Goal: Transaction & Acquisition: Purchase product/service

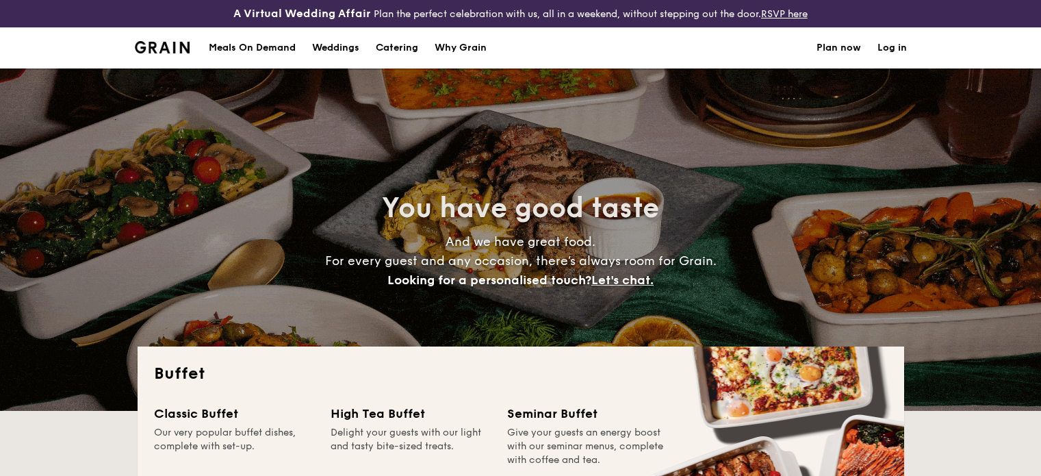
select select
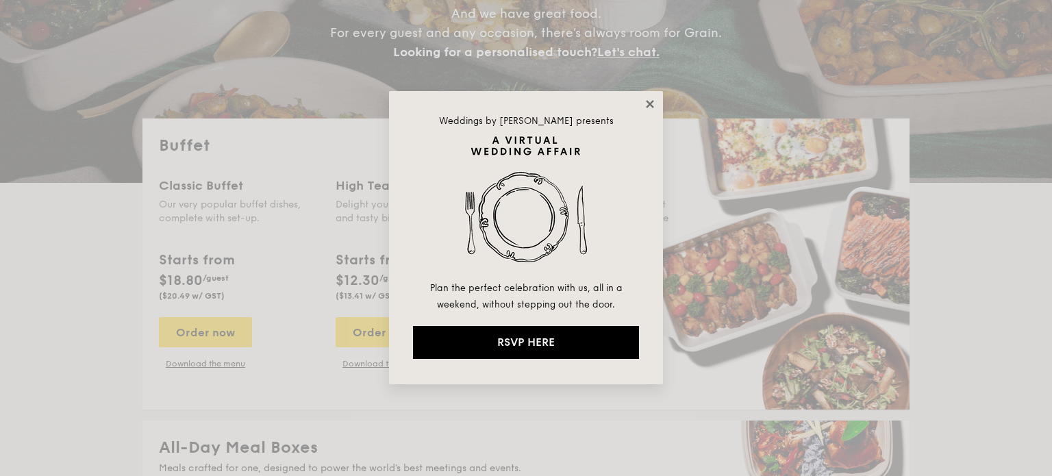
click at [651, 108] on icon at bounding box center [650, 104] width 12 height 12
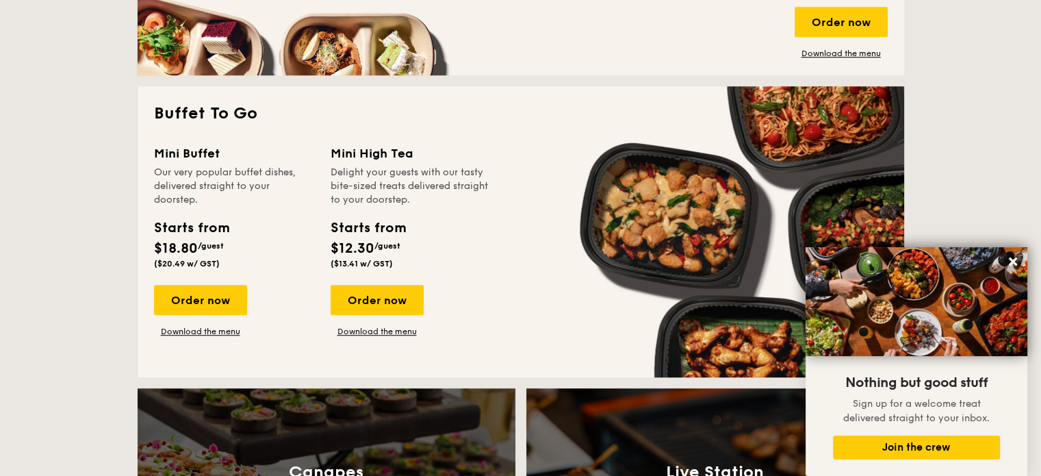
scroll to position [863, 0]
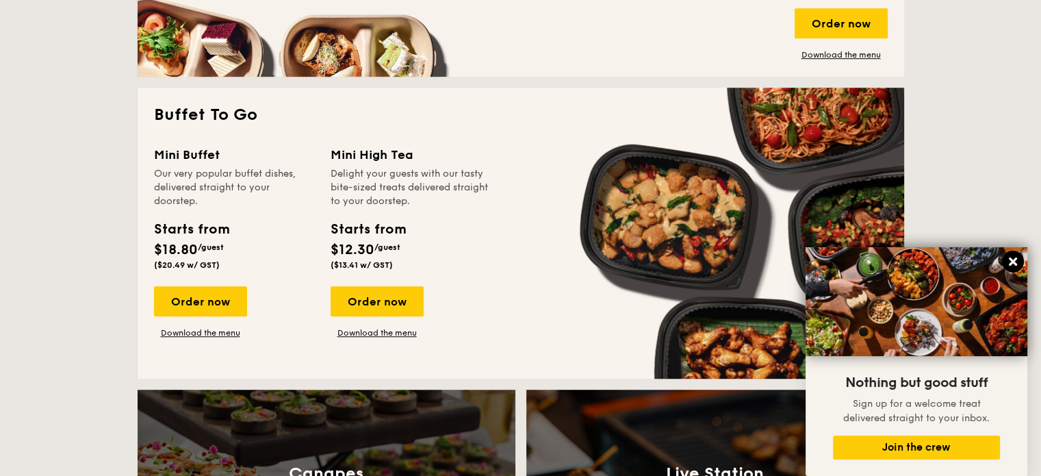
click at [1018, 265] on icon at bounding box center [1013, 261] width 12 height 12
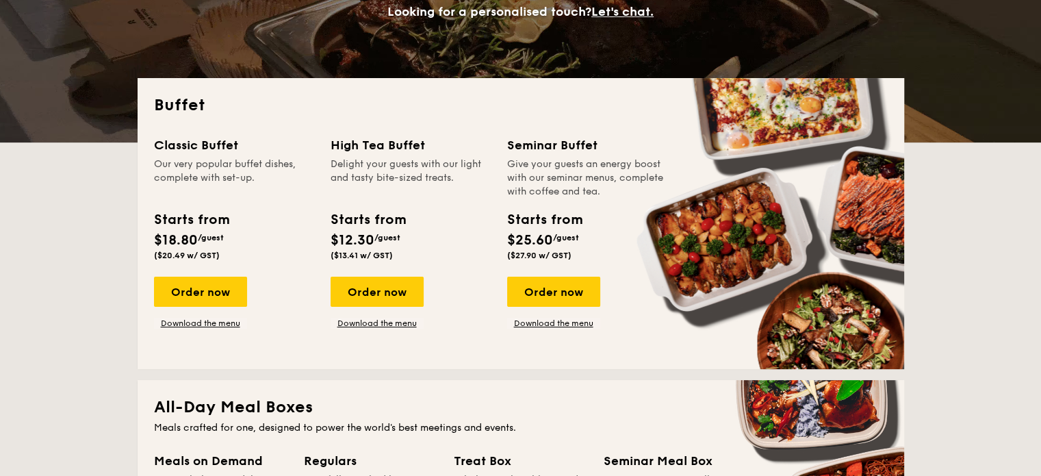
scroll to position [273, 0]
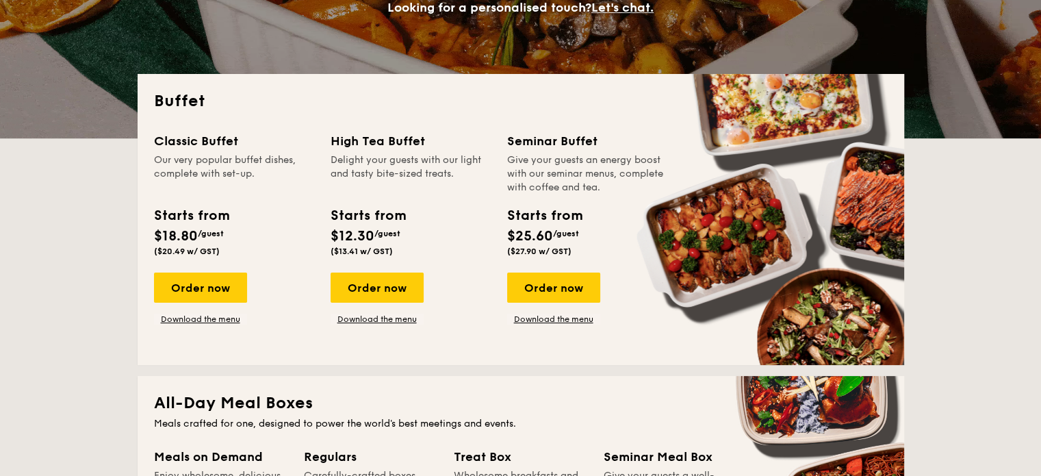
click at [231, 295] on div "Order now" at bounding box center [200, 288] width 93 height 30
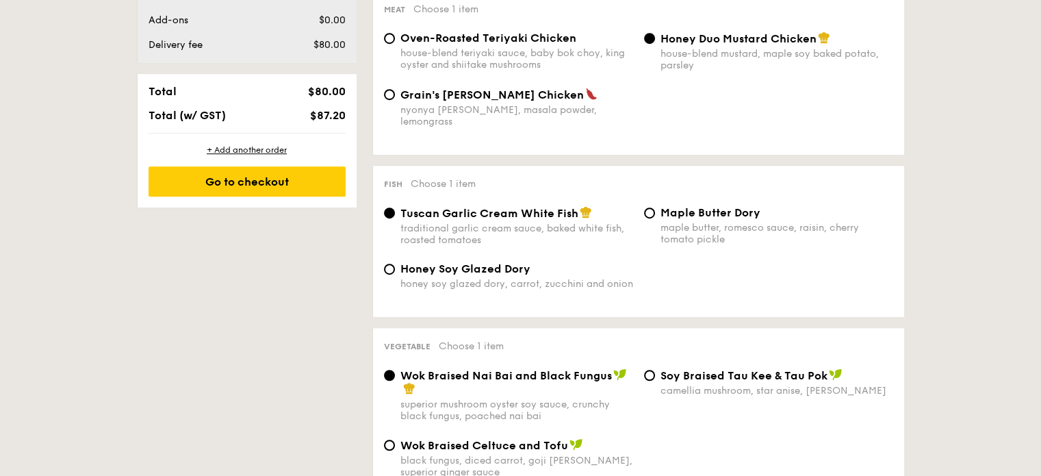
scroll to position [772, 0]
select select
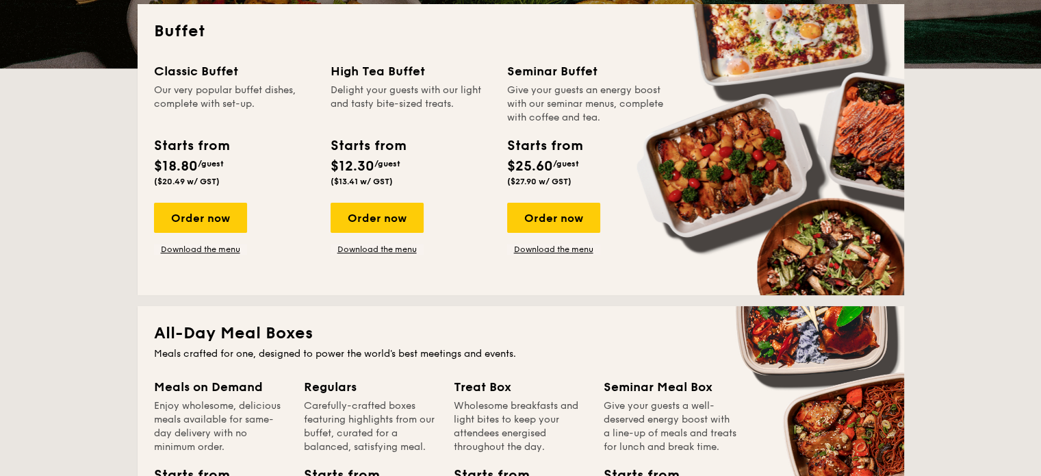
scroll to position [344, 0]
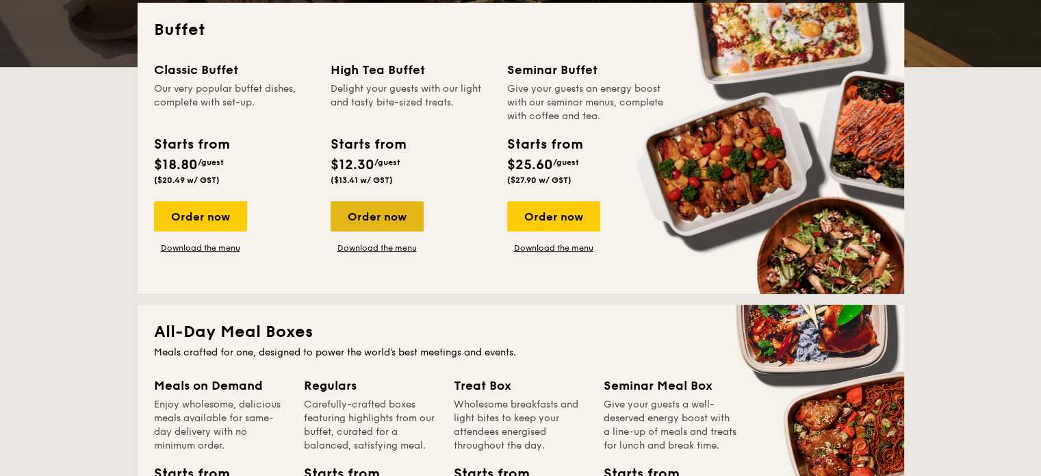
click at [403, 222] on div "Order now" at bounding box center [377, 216] width 93 height 30
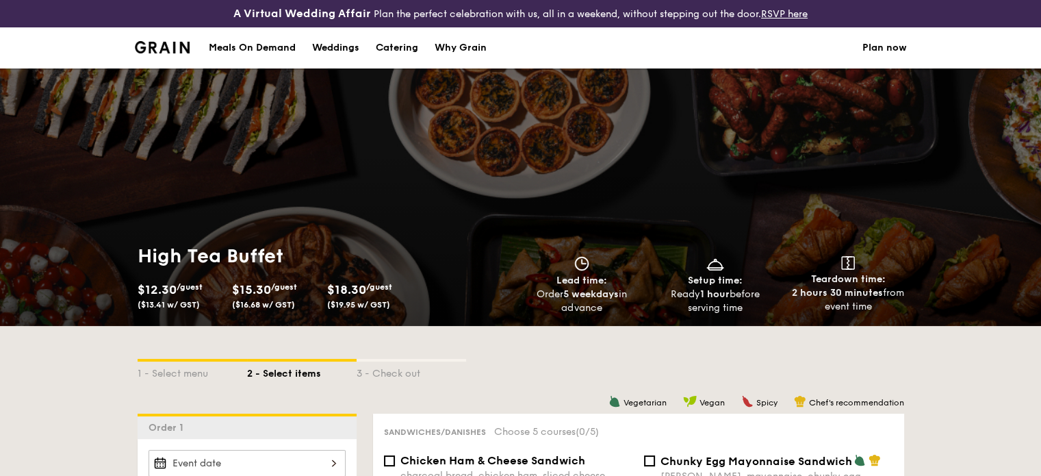
scroll to position [358, 0]
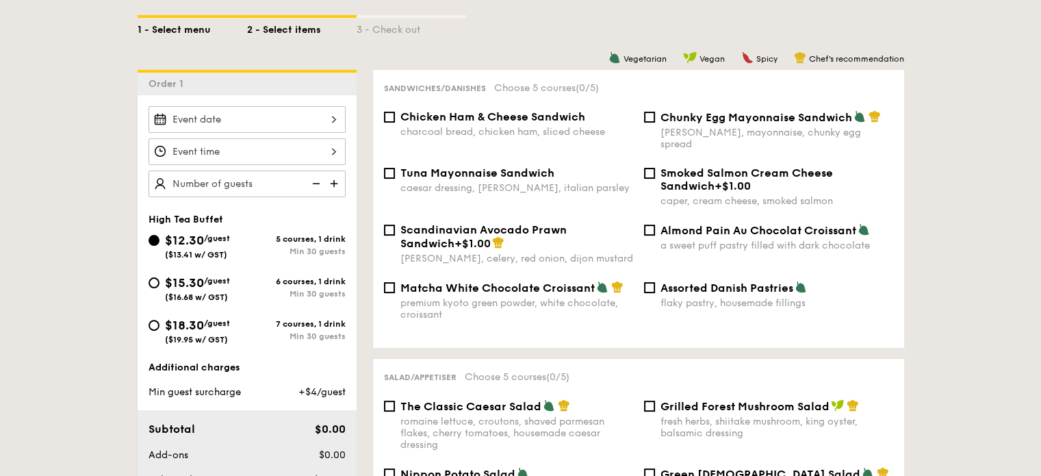
select select
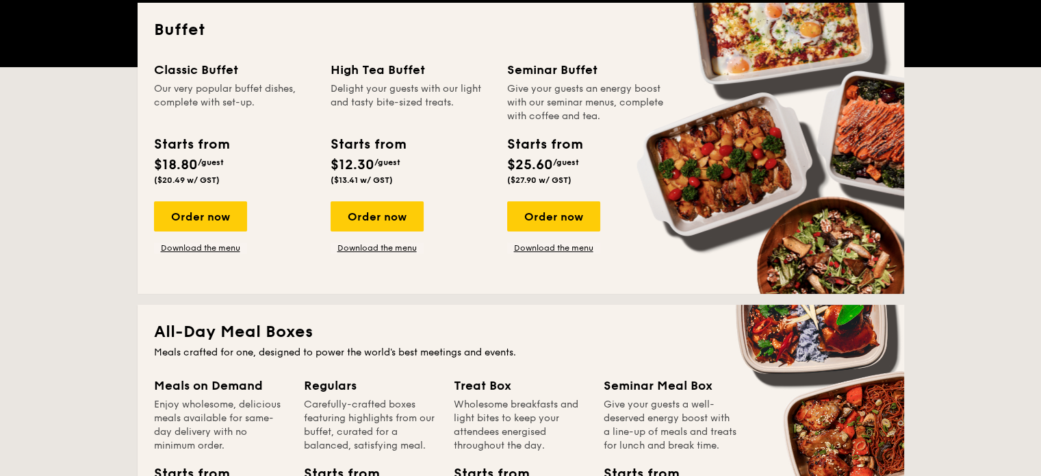
scroll to position [371, 0]
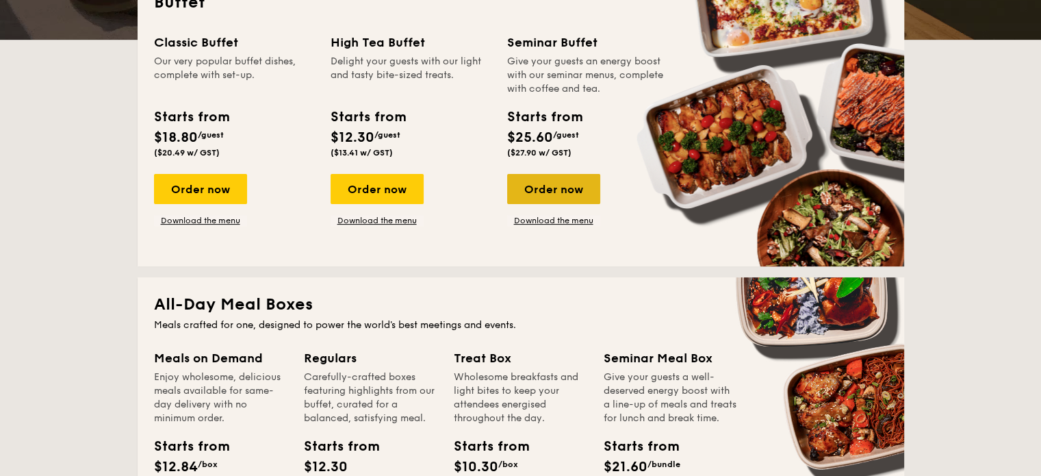
click at [550, 181] on div "Order now" at bounding box center [553, 189] width 93 height 30
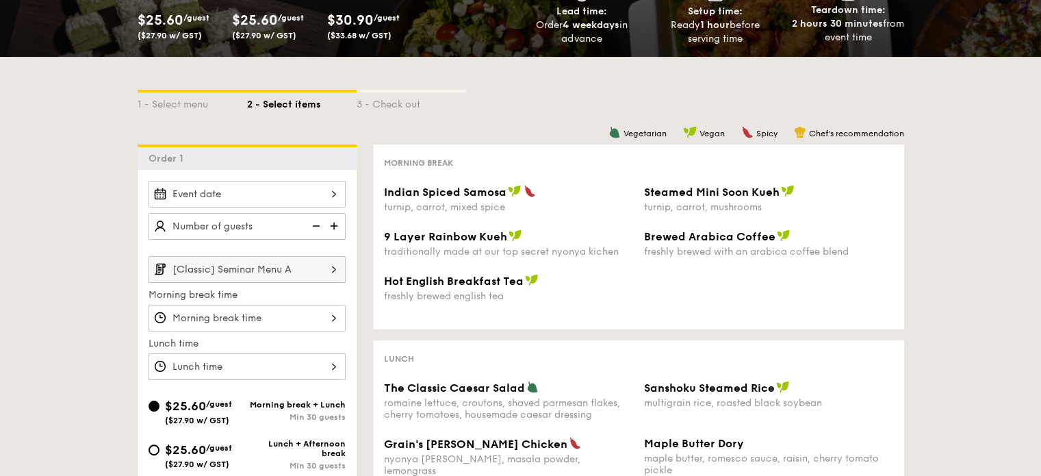
scroll to position [211, 0]
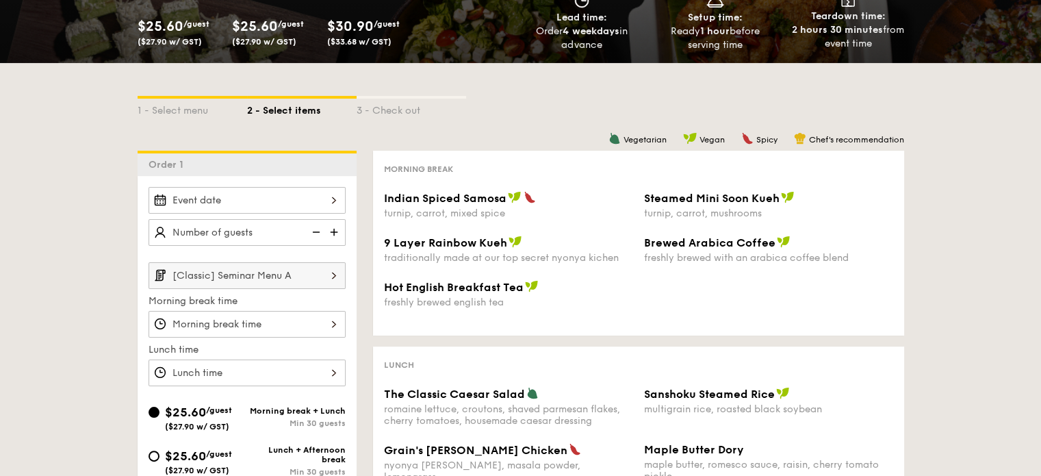
select select
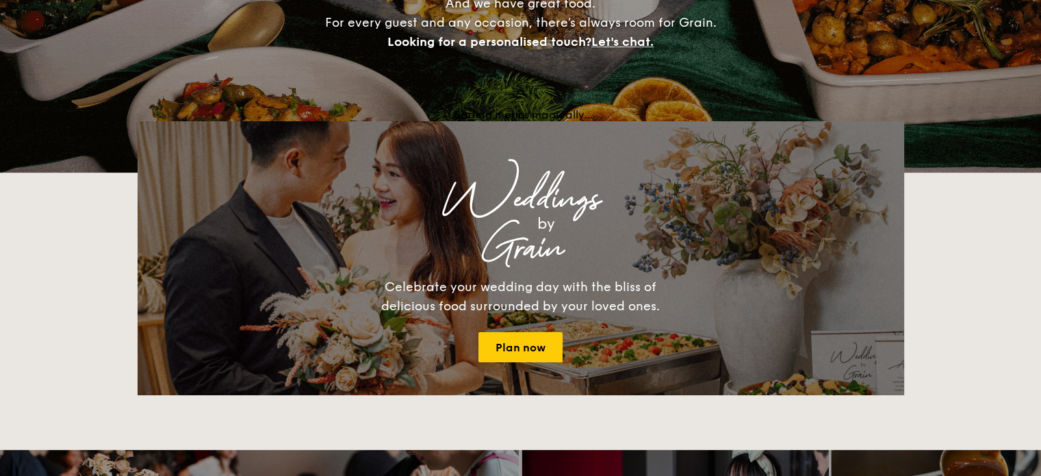
scroll to position [398, 0]
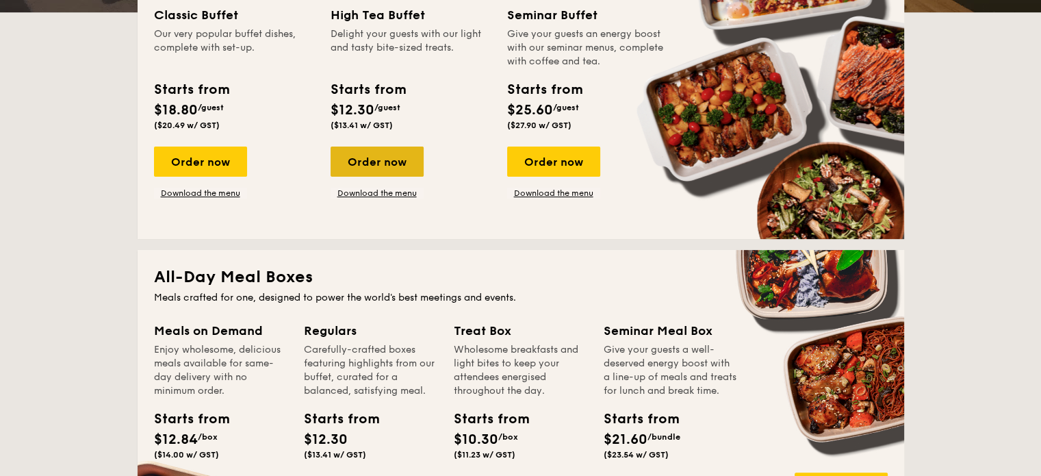
click at [351, 166] on div "Order now" at bounding box center [377, 162] width 93 height 30
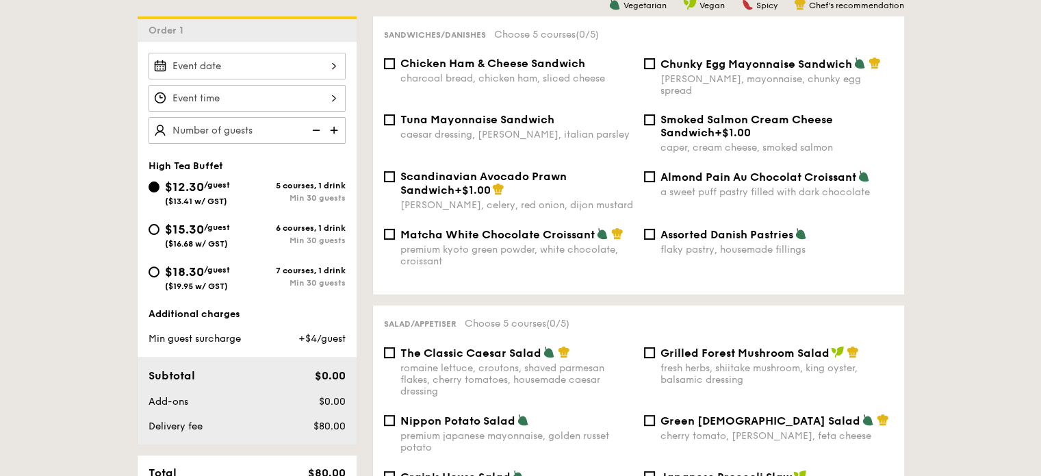
scroll to position [399, 0]
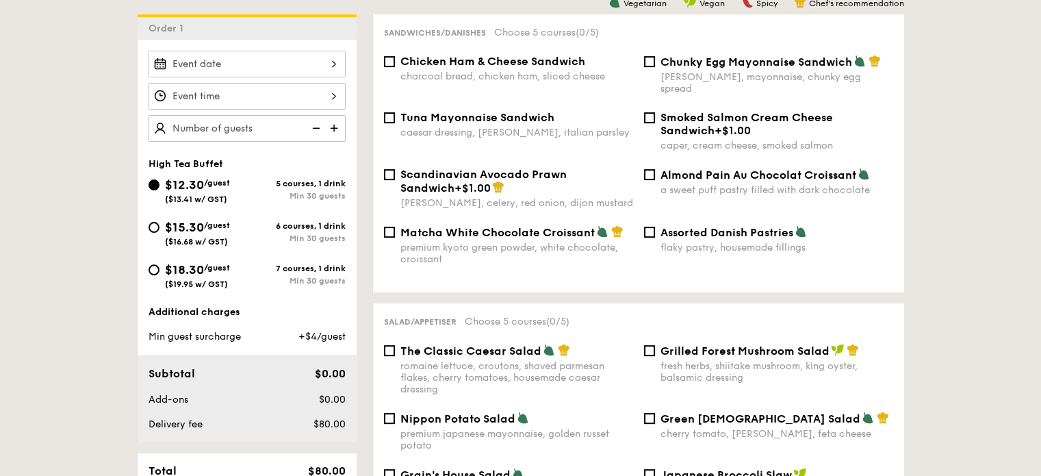
select select
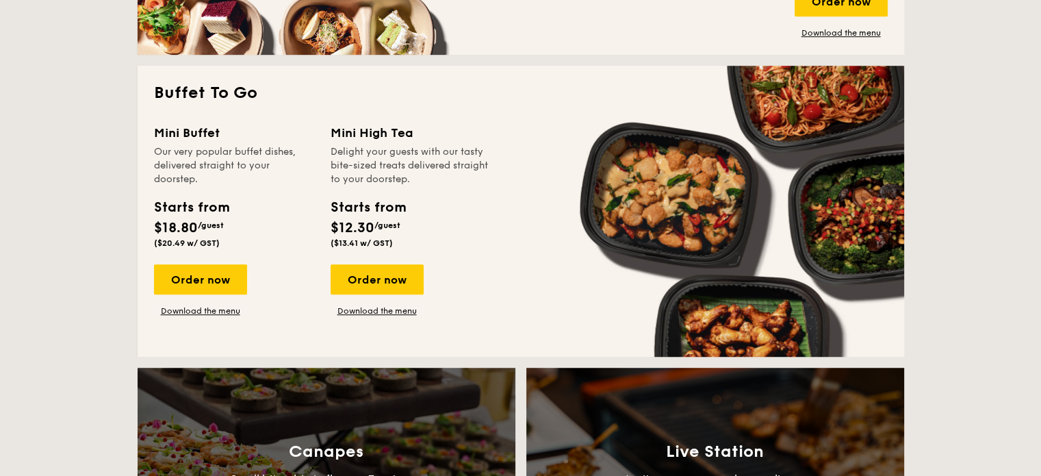
scroll to position [887, 0]
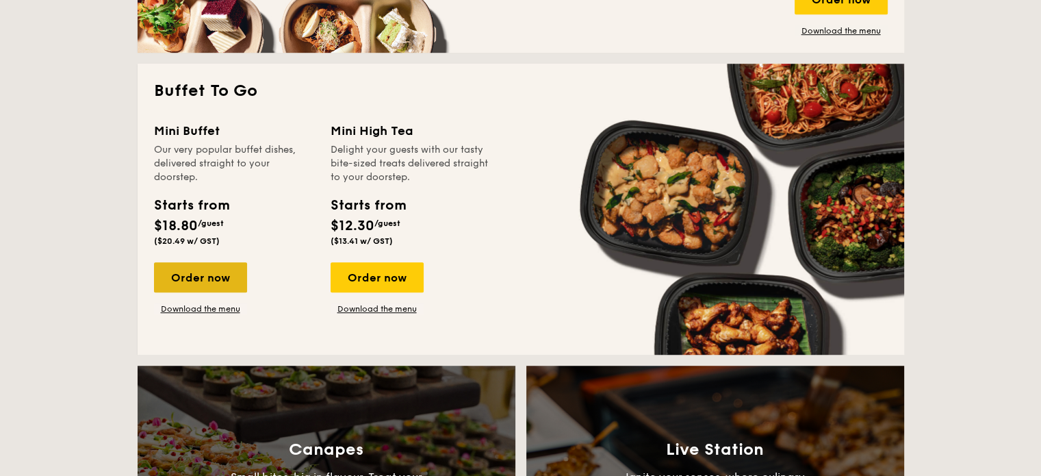
click at [209, 265] on div "Order now" at bounding box center [200, 277] width 93 height 30
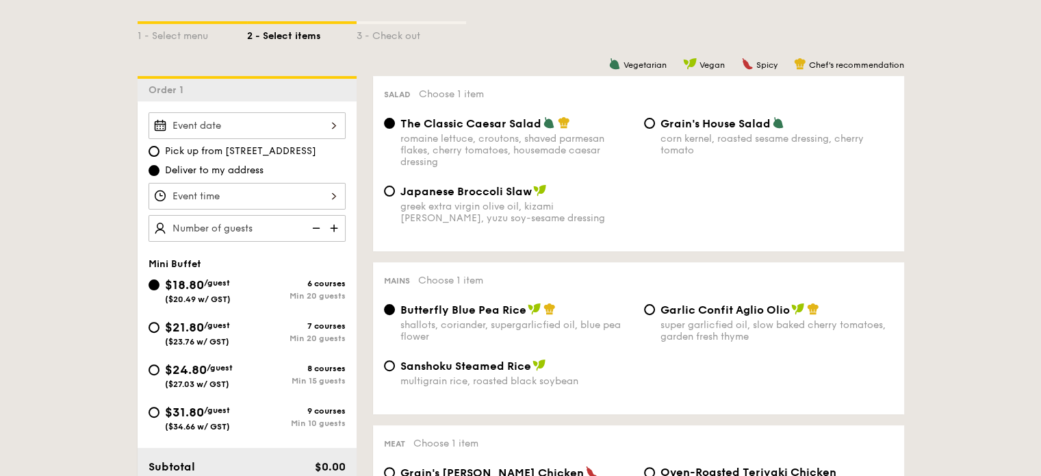
scroll to position [348, 0]
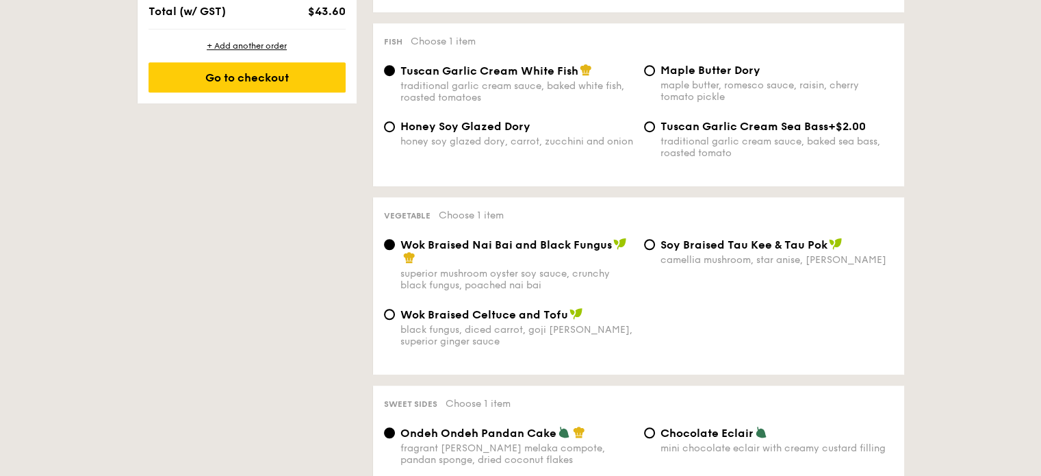
select select
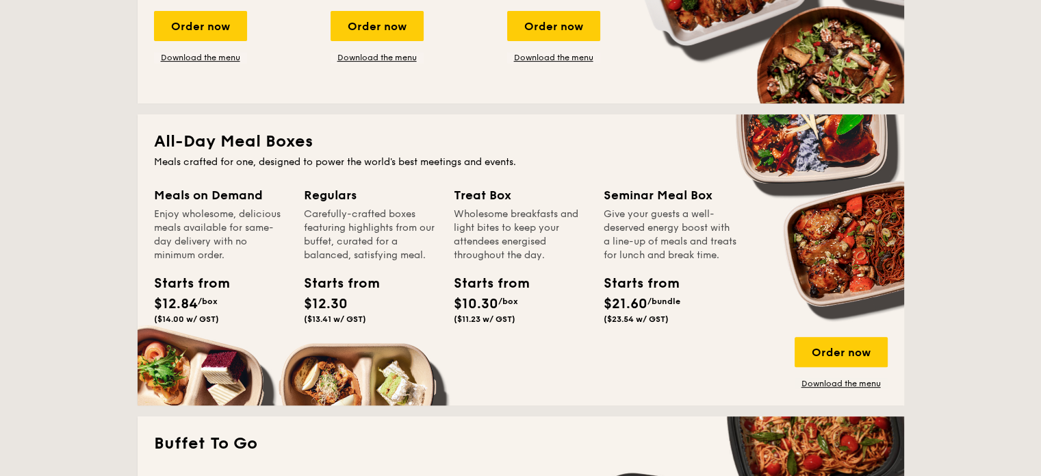
scroll to position [536, 0]
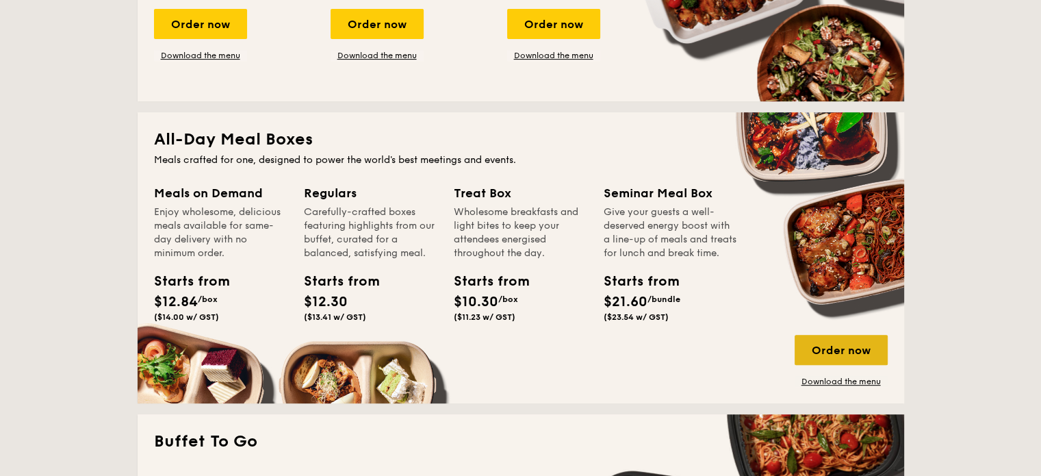
click at [865, 344] on div "Order now" at bounding box center [841, 350] width 93 height 30
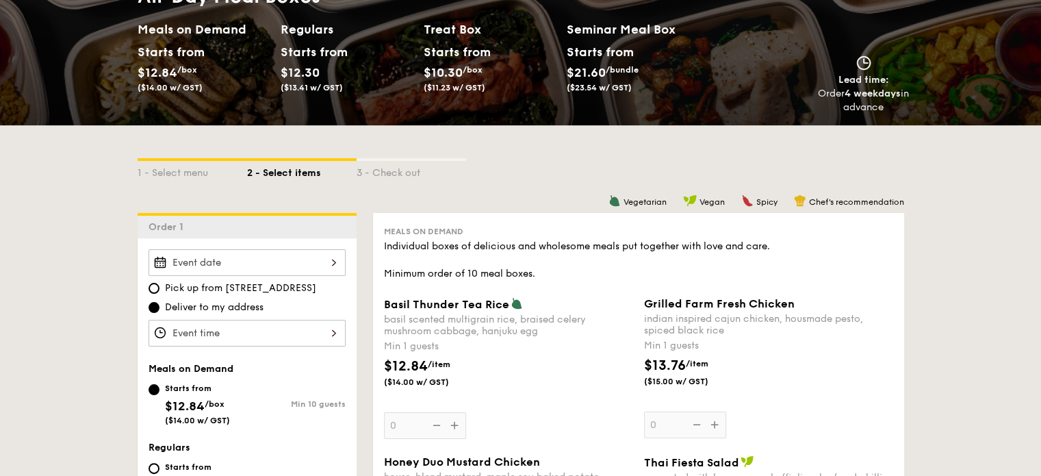
scroll to position [96, 0]
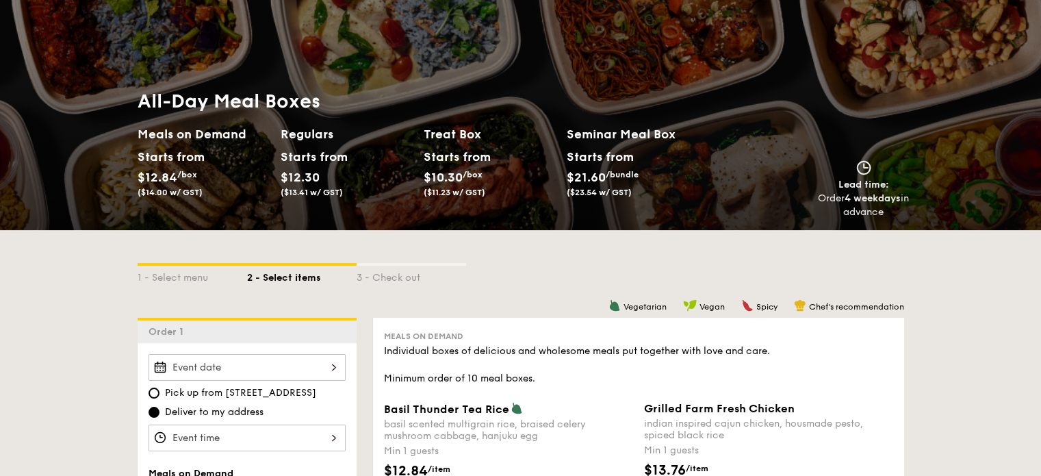
select select
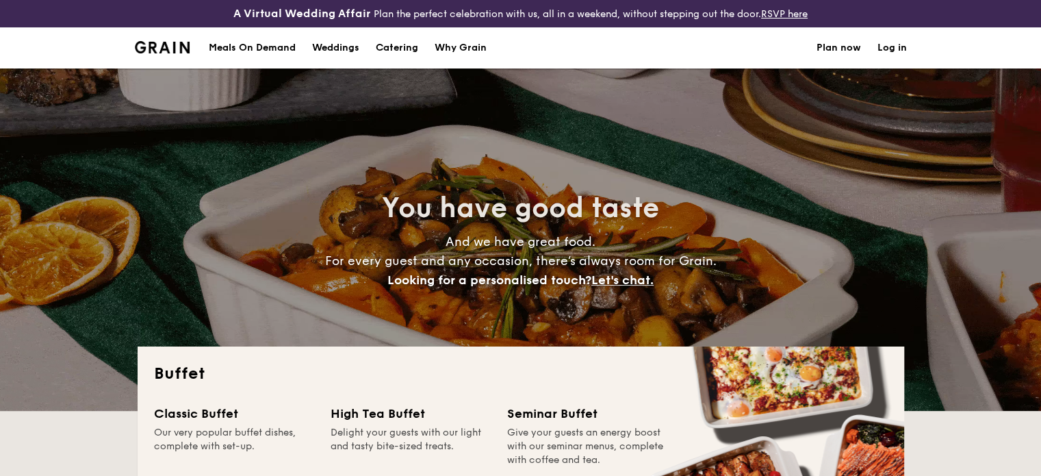
click at [404, 51] on h1 "Catering" at bounding box center [397, 47] width 42 height 41
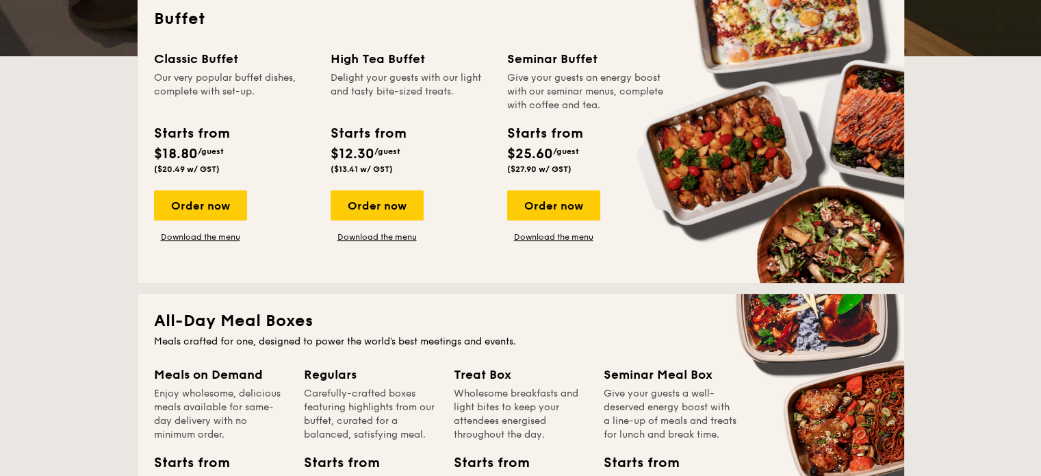
scroll to position [354, 0]
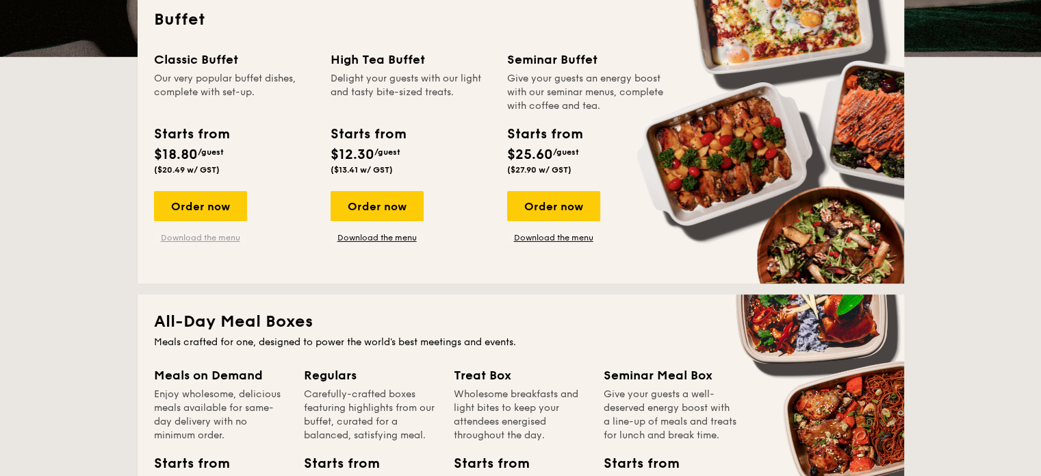
click at [231, 236] on link "Download the menu" at bounding box center [200, 237] width 93 height 11
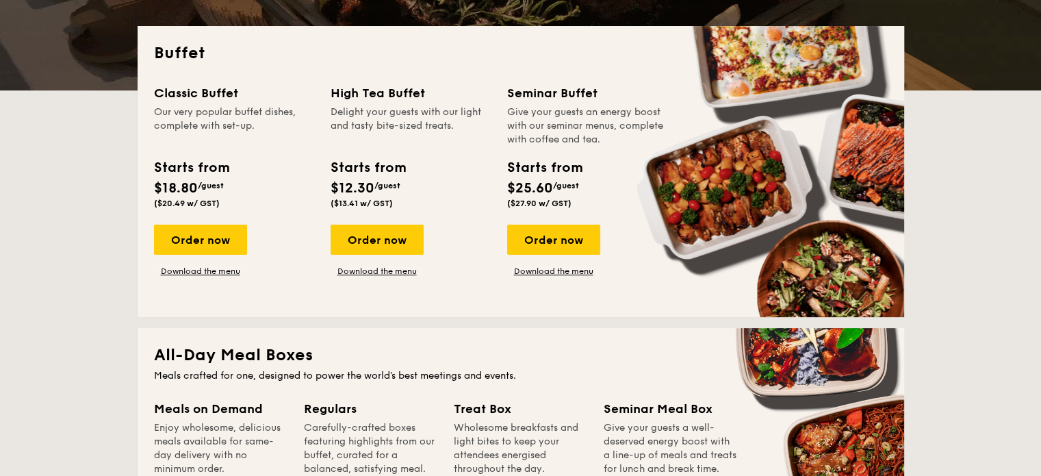
scroll to position [319, 0]
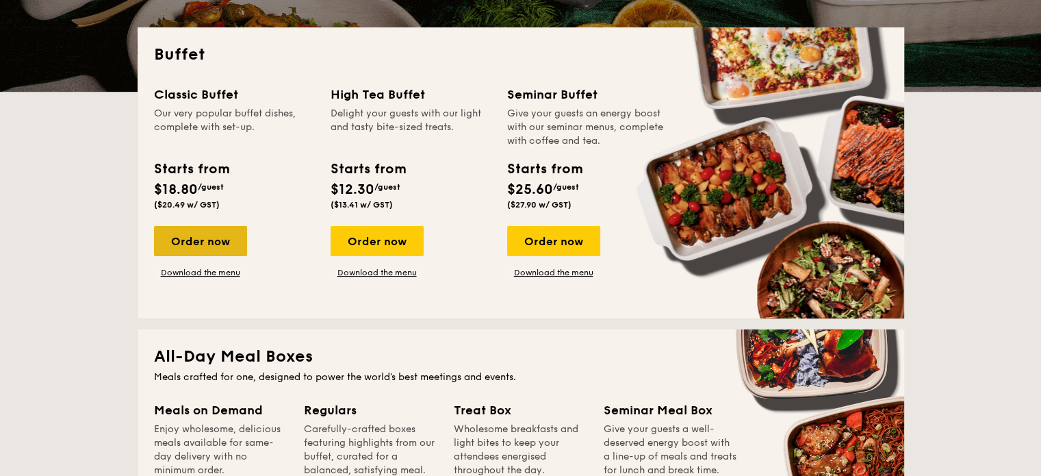
click at [241, 246] on div "Order now" at bounding box center [200, 241] width 93 height 30
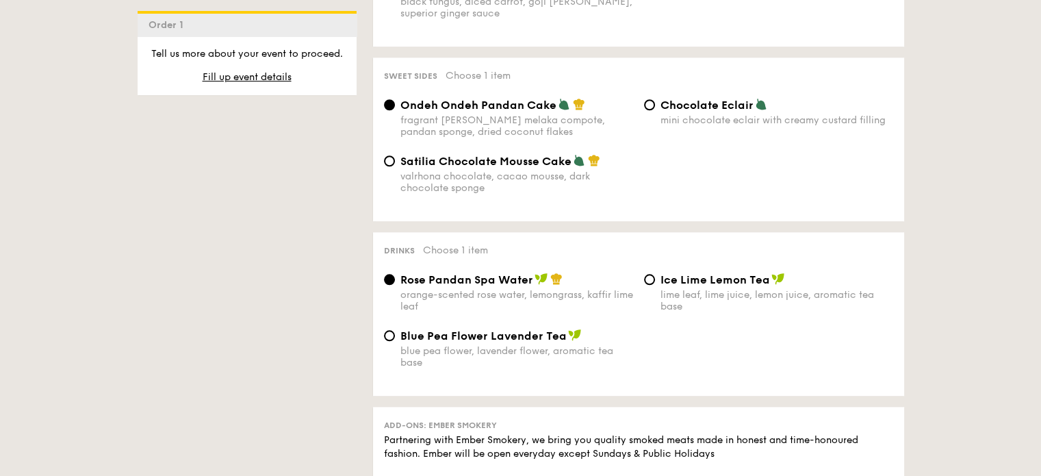
scroll to position [1202, 0]
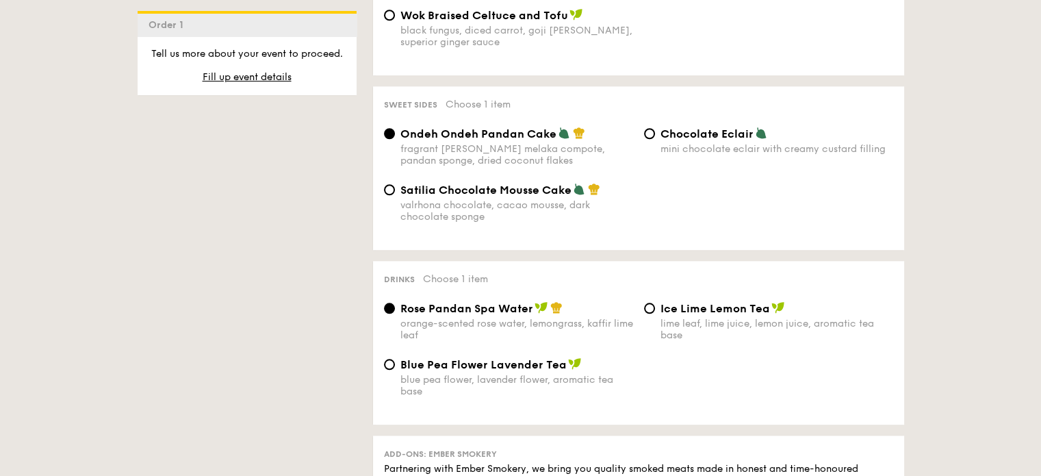
select select
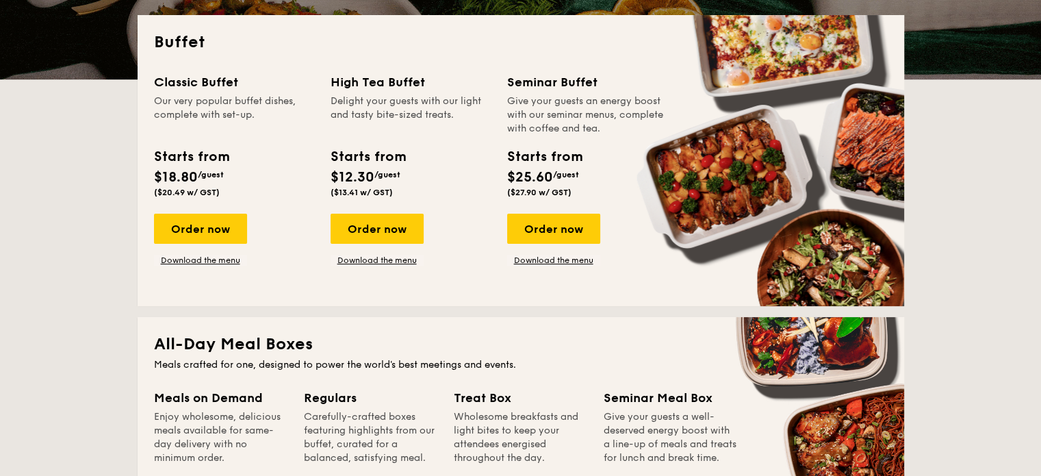
scroll to position [311, 0]
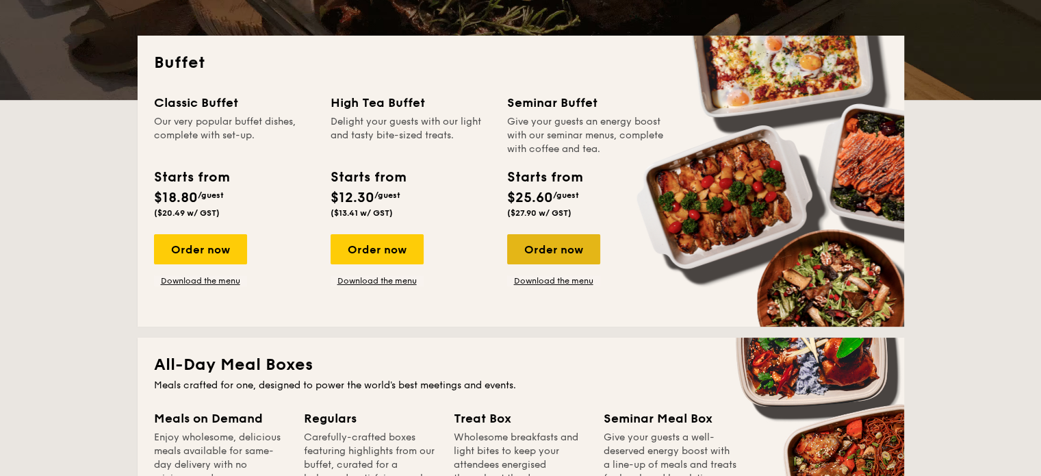
click at [529, 256] on div "Order now" at bounding box center [553, 249] width 93 height 30
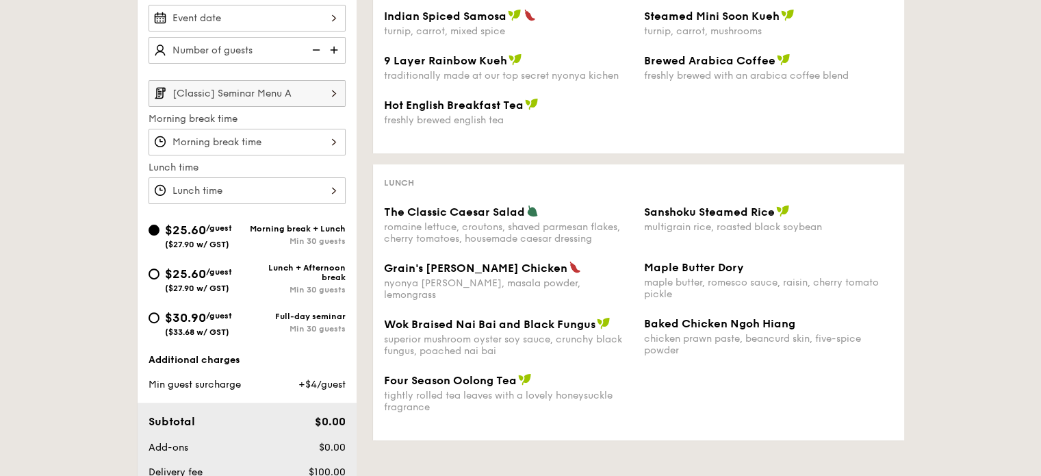
scroll to position [392, 0]
click at [284, 284] on div "Lunch + Afternoon break Min 30 guests" at bounding box center [296, 279] width 99 height 31
click at [160, 281] on input "$25.60 /guest ($27.90 w/ GST) Lunch + Afternoon break Min 30 guests" at bounding box center [154, 275] width 11 height 11
radio input "true"
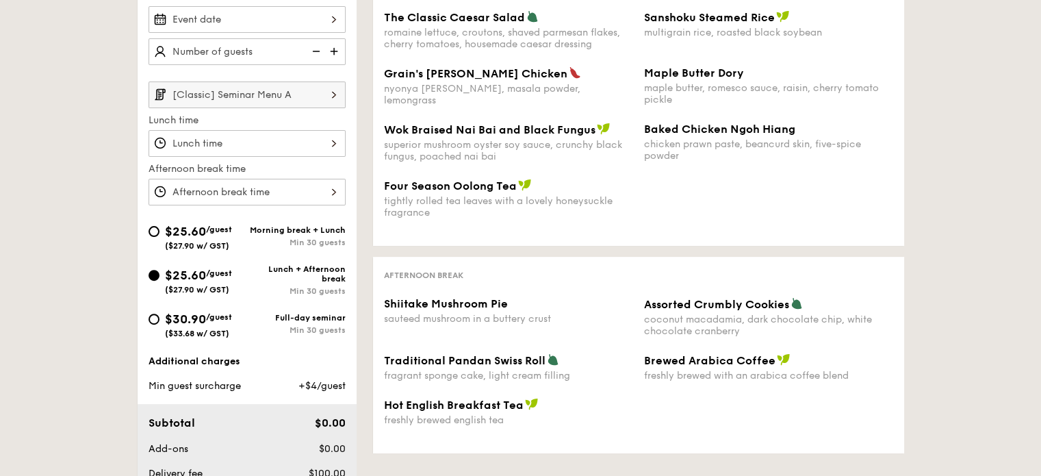
click at [282, 343] on div "$30.90 /guest ($33.68 w/ GST) Full-day seminar Min 30 guests" at bounding box center [247, 327] width 208 height 37
click at [236, 331] on div "$30.90 /guest ($33.68 w/ GST)" at bounding box center [198, 323] width 99 height 29
click at [160, 325] on input "$30.90 /guest ($33.68 w/ GST) Full-day seminar Min 30 guests" at bounding box center [154, 319] width 11 height 11
radio input "true"
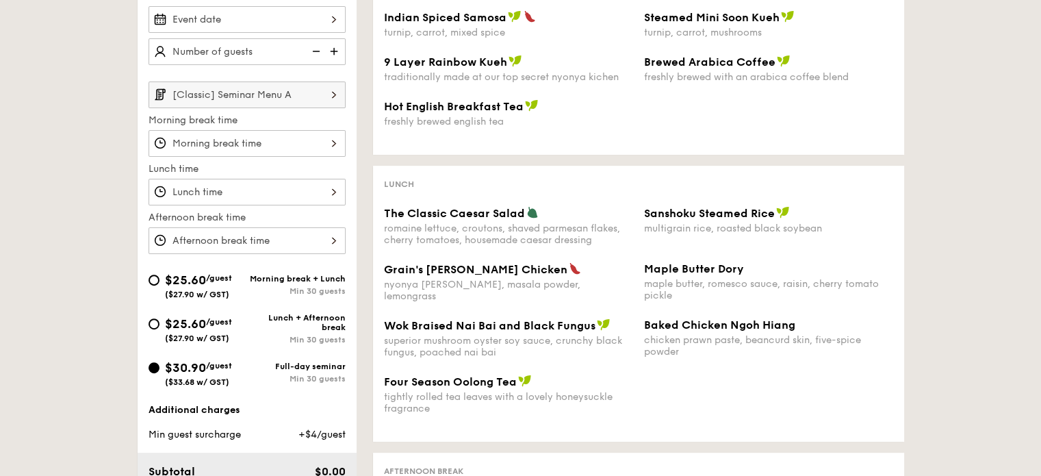
click at [321, 84] on input "[Classic] Seminar Menu A" at bounding box center [247, 94] width 197 height 27
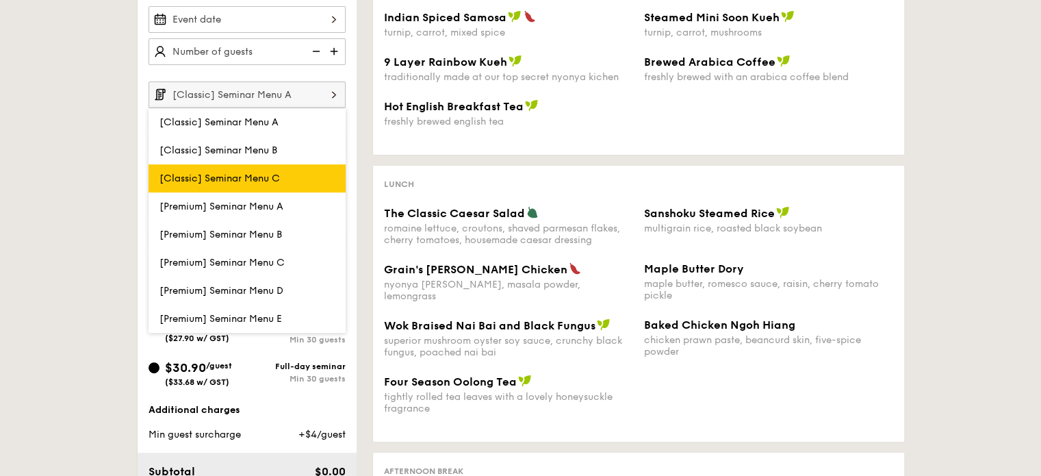
click at [311, 166] on label "[Classic] Seminar Menu C" at bounding box center [247, 178] width 197 height 28
click at [0, 0] on input "[Classic] Seminar Menu C" at bounding box center [0, 0] width 0 height 0
type input "[Classic] Seminar Menu C"
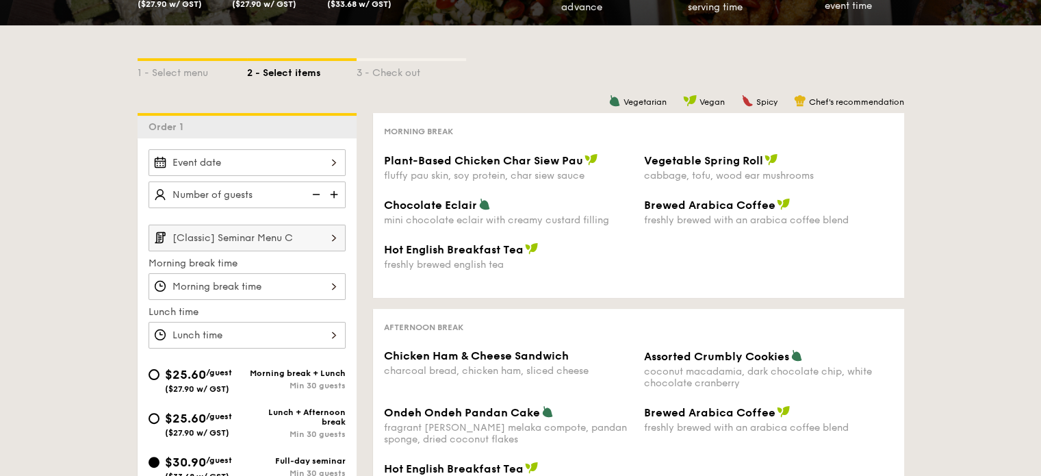
scroll to position [249, 0]
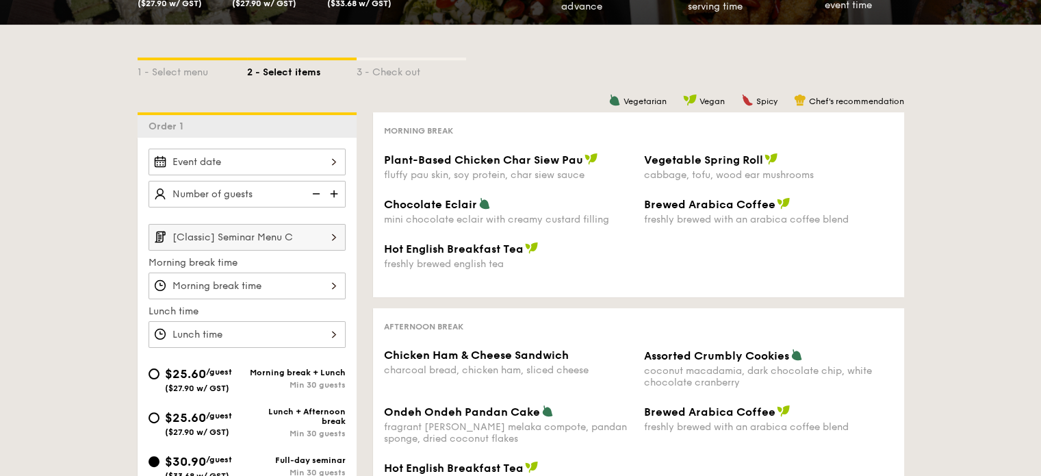
select select
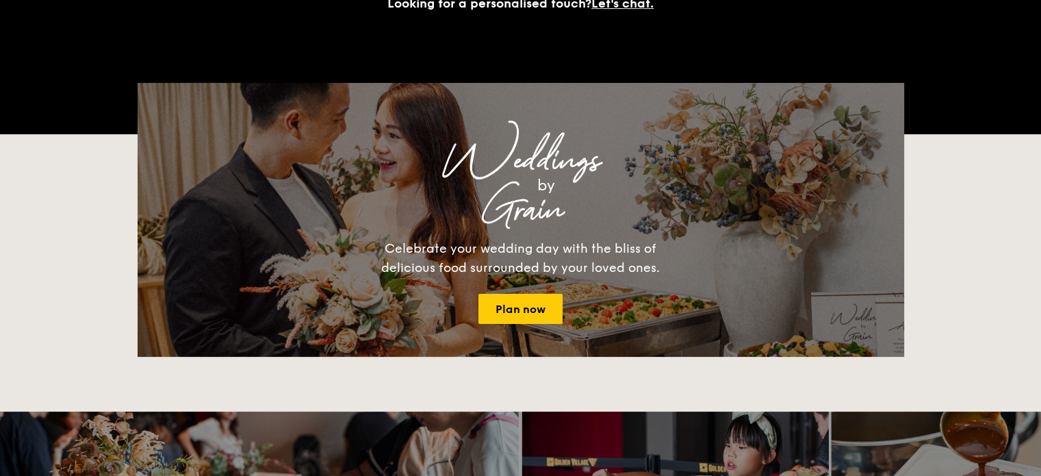
scroll to position [338, 0]
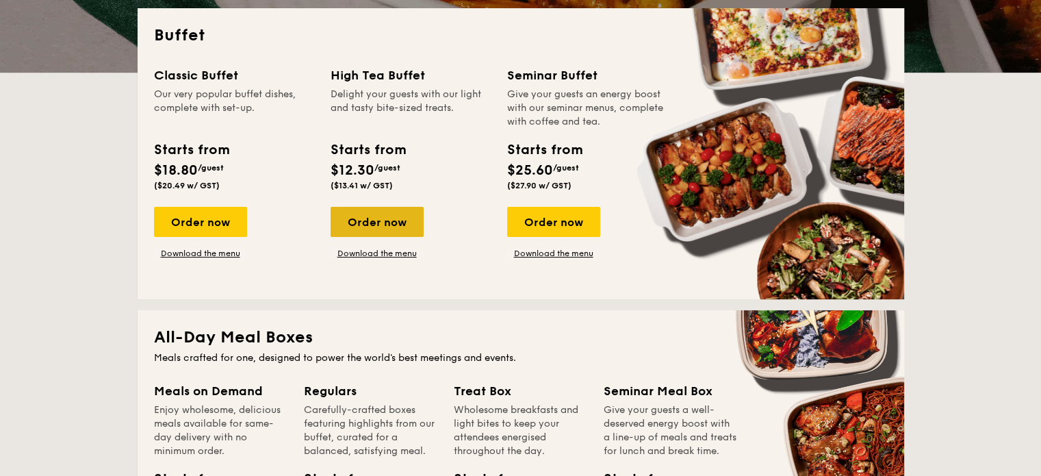
click at [363, 217] on div "Order now" at bounding box center [377, 222] width 93 height 30
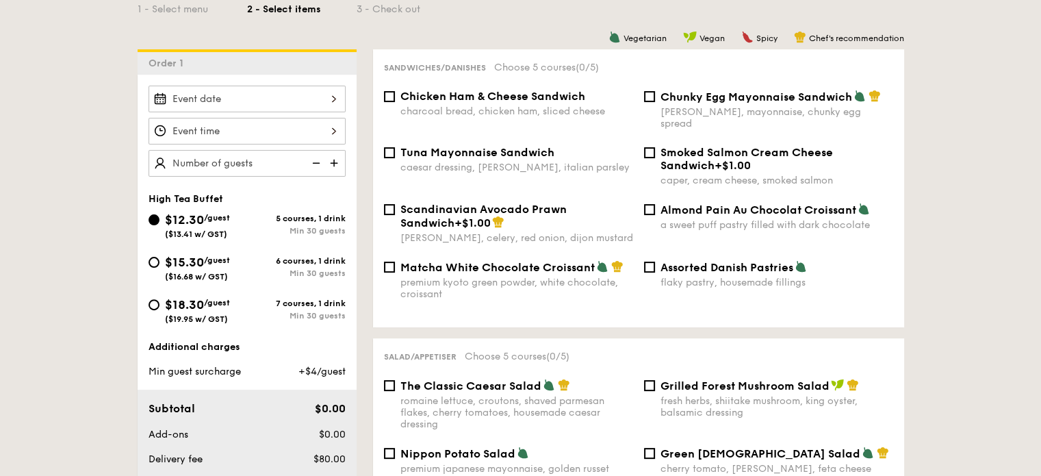
scroll to position [367, 0]
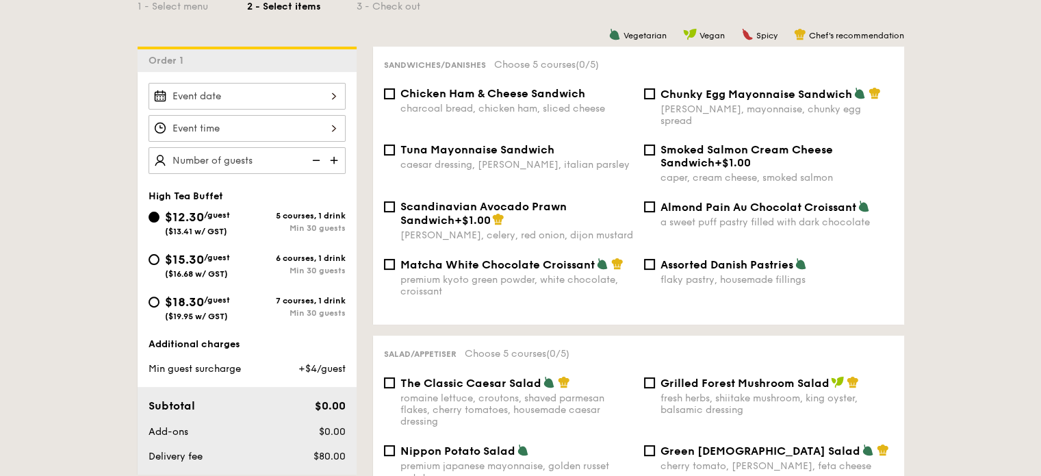
click at [332, 158] on img at bounding box center [335, 160] width 21 height 26
click at [334, 163] on img at bounding box center [335, 160] width 21 height 26
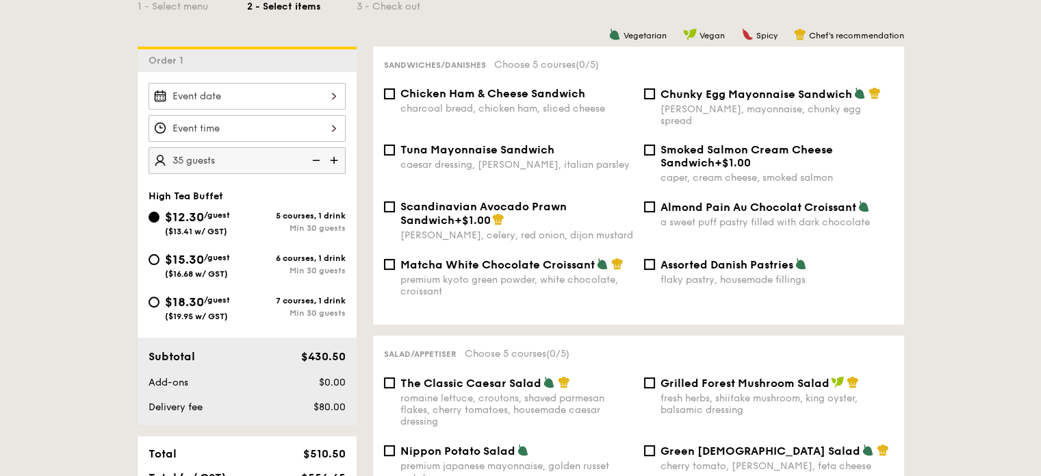
click at [334, 163] on img at bounding box center [335, 160] width 21 height 26
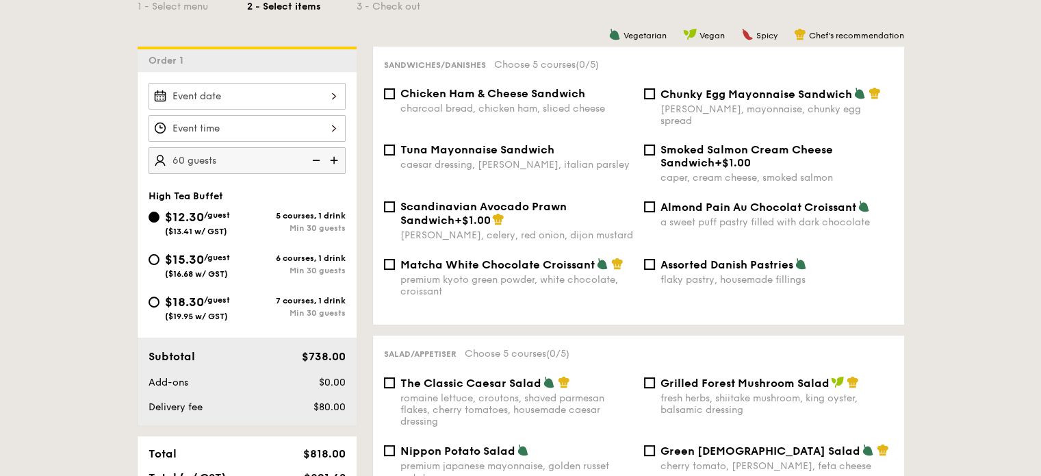
click at [334, 163] on img at bounding box center [335, 160] width 21 height 26
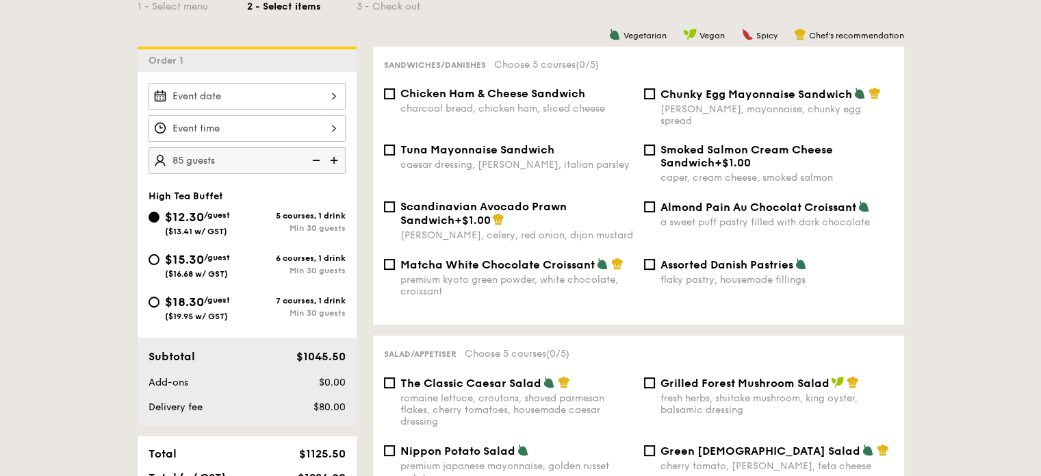
click at [334, 163] on img at bounding box center [335, 160] width 21 height 26
type input "100 guests"
